Goal: Information Seeking & Learning: Learn about a topic

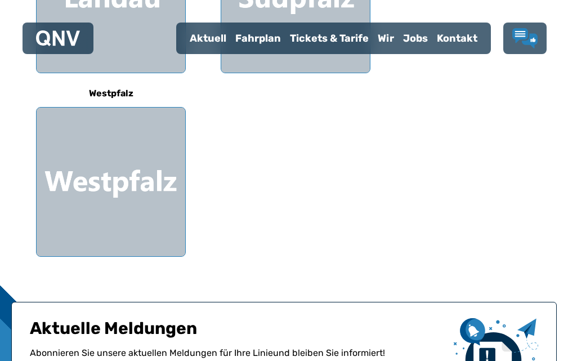
scroll to position [523, 0]
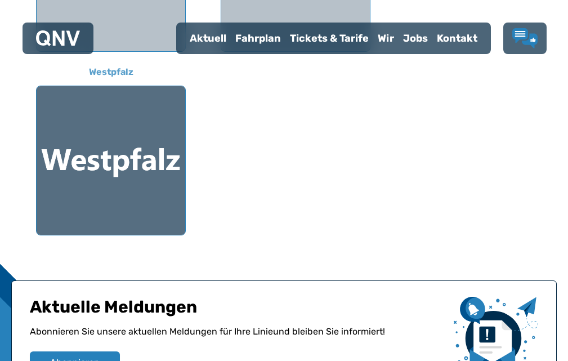
click at [112, 172] on div at bounding box center [111, 160] width 149 height 149
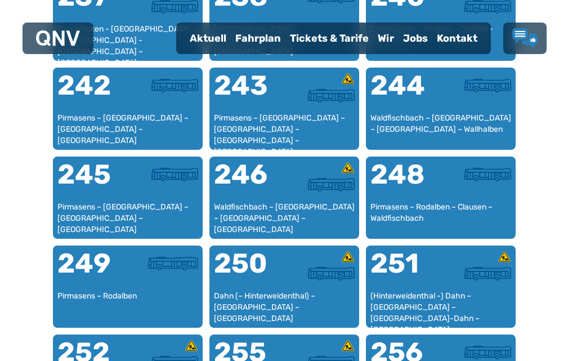
scroll to position [1231, 0]
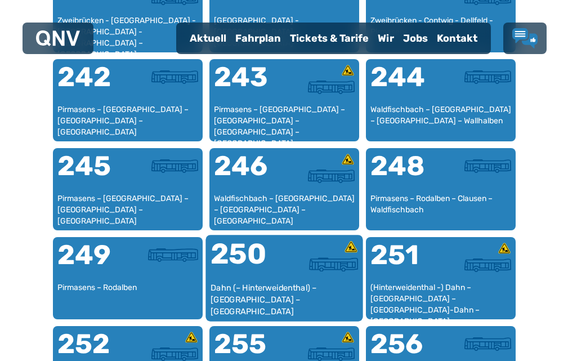
click at [251, 282] on div "250" at bounding box center [247, 261] width 74 height 42
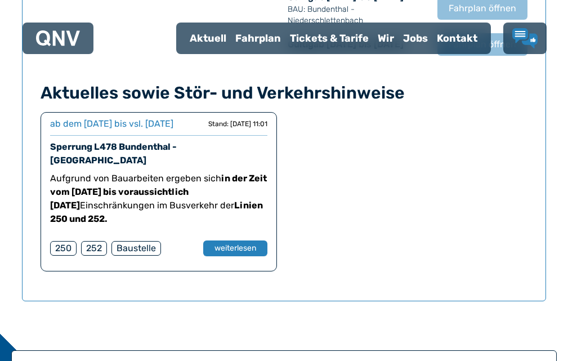
scroll to position [877, 0]
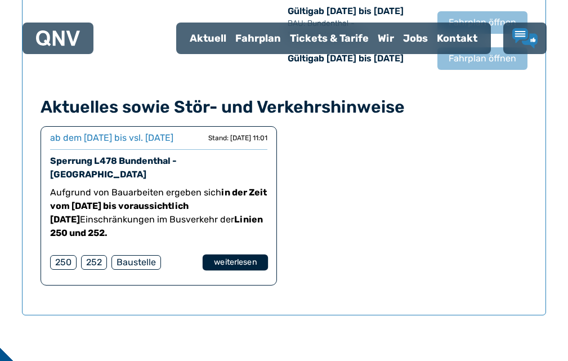
click at [248, 271] on button "weiterlesen" at bounding box center [235, 263] width 65 height 16
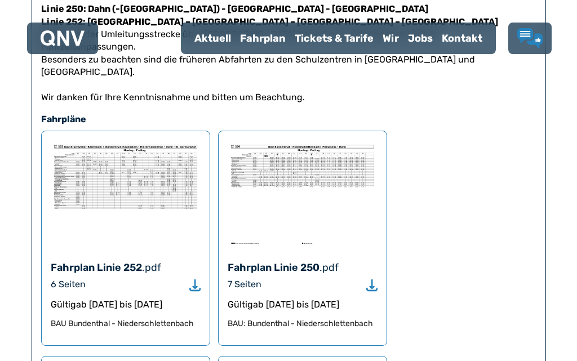
scroll to position [569, 0]
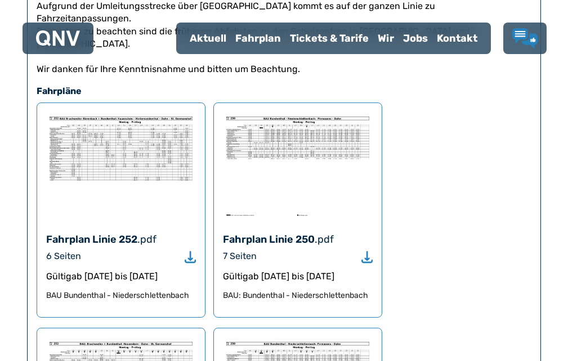
click at [293, 124] on img at bounding box center [298, 165] width 150 height 107
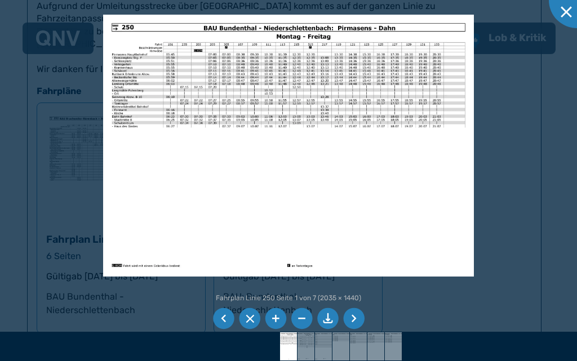
click at [275, 73] on img at bounding box center [288, 146] width 371 height 262
click at [275, 319] on li at bounding box center [275, 318] width 21 height 21
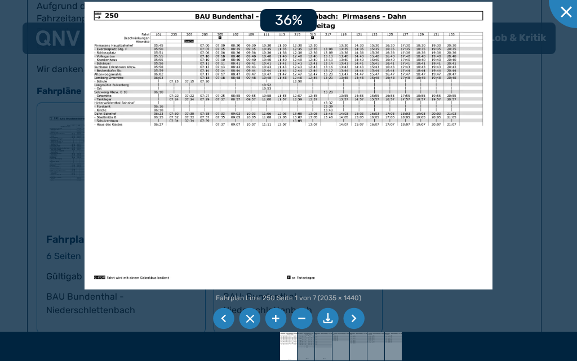
click at [275, 319] on li at bounding box center [275, 318] width 21 height 21
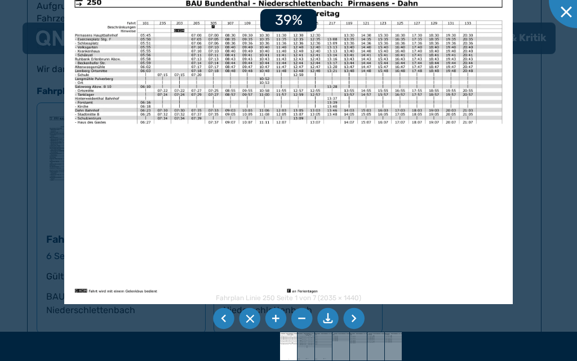
click at [275, 319] on li at bounding box center [275, 318] width 21 height 21
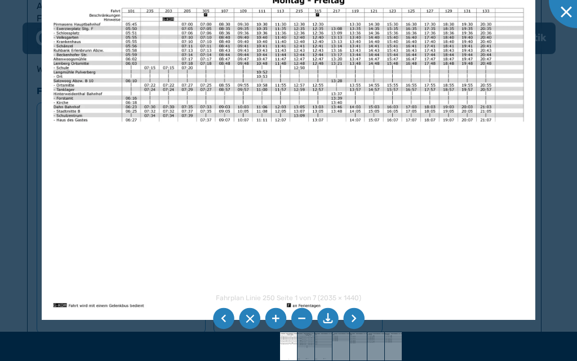
click at [278, 319] on li at bounding box center [275, 318] width 21 height 21
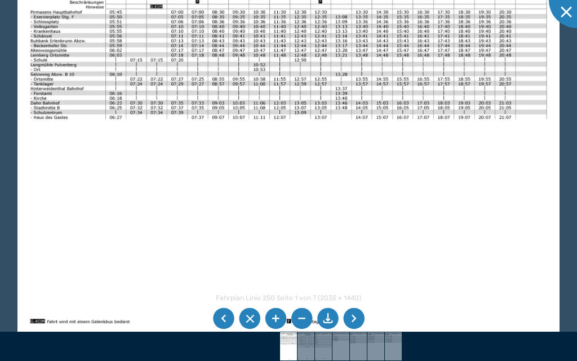
click at [355, 322] on li at bounding box center [353, 318] width 21 height 21
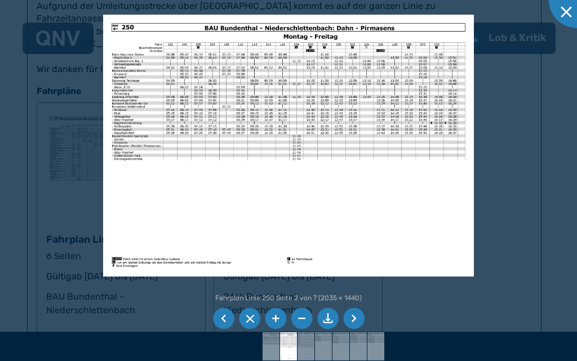
click at [276, 316] on li at bounding box center [275, 318] width 21 height 21
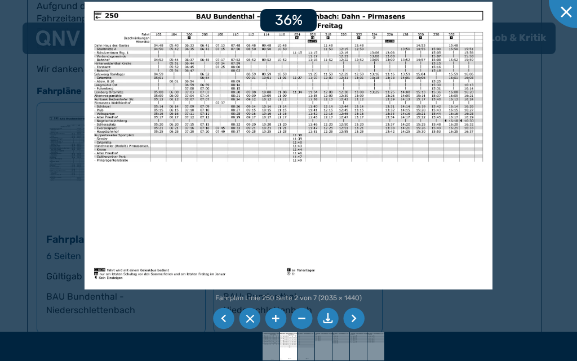
click at [276, 316] on li at bounding box center [275, 318] width 21 height 21
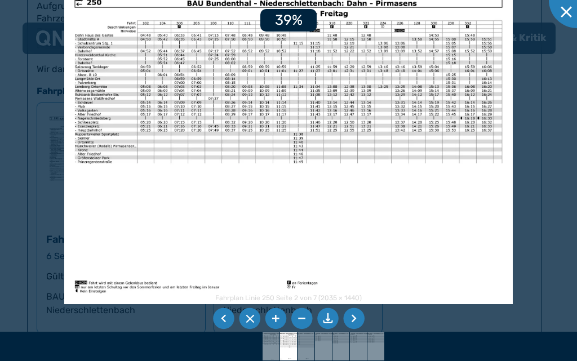
click at [276, 316] on li at bounding box center [275, 318] width 21 height 21
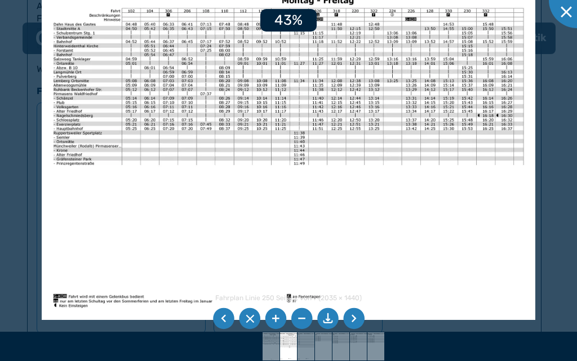
click at [276, 316] on li at bounding box center [275, 318] width 21 height 21
